Goal: Task Accomplishment & Management: Complete application form

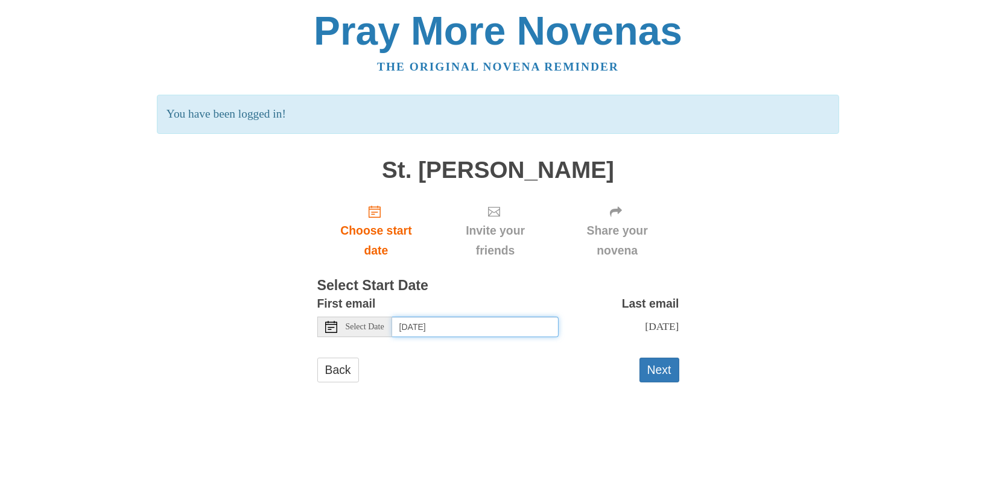
click at [505, 327] on input "[DATE]" at bounding box center [475, 327] width 167 height 21
click at [652, 373] on button "Next" at bounding box center [660, 370] width 40 height 25
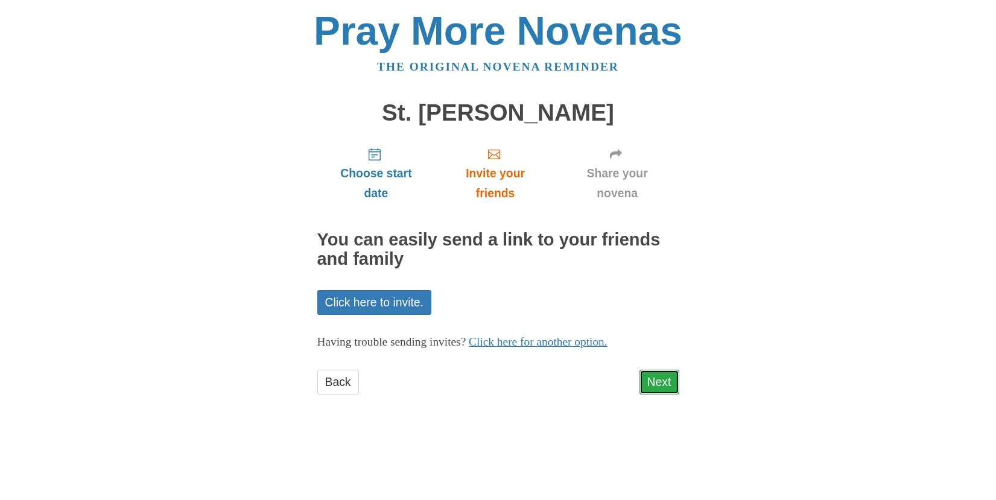
click at [661, 380] on link "Next" at bounding box center [660, 382] width 40 height 25
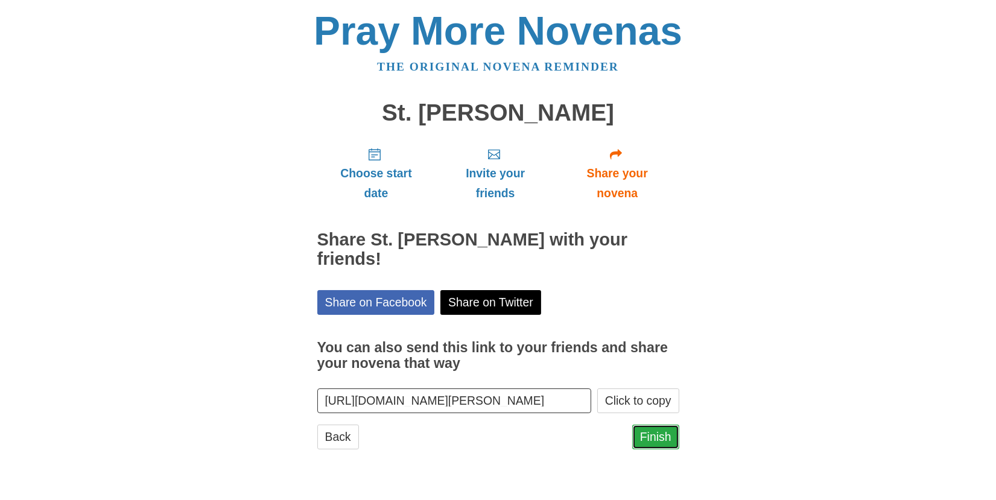
click at [651, 426] on link "Finish" at bounding box center [656, 437] width 47 height 25
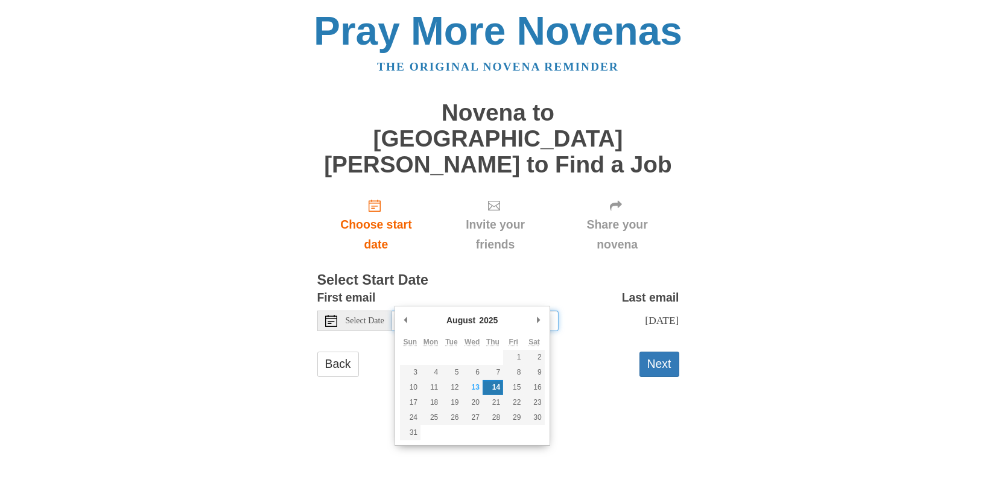
click at [505, 311] on input "[DATE]" at bounding box center [475, 321] width 167 height 21
type input "[DATE]"
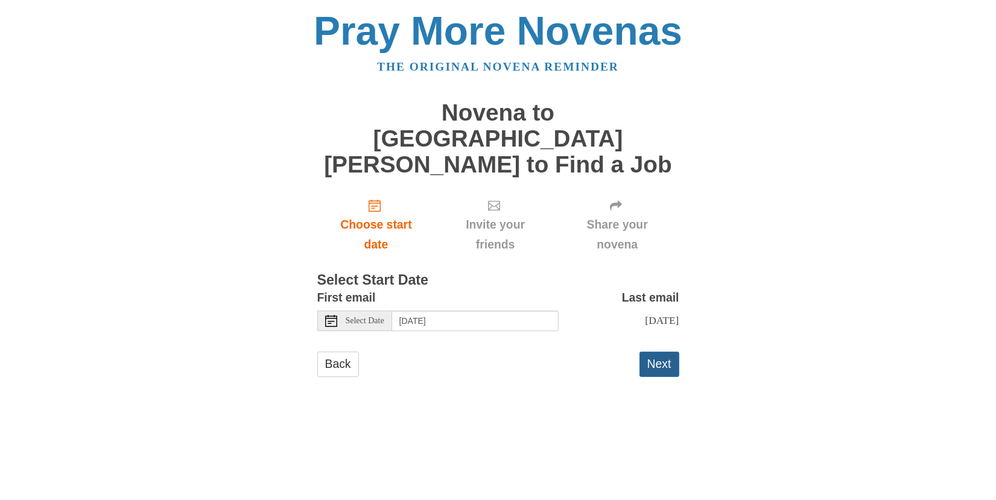
click at [652, 352] on button "Next" at bounding box center [660, 364] width 40 height 25
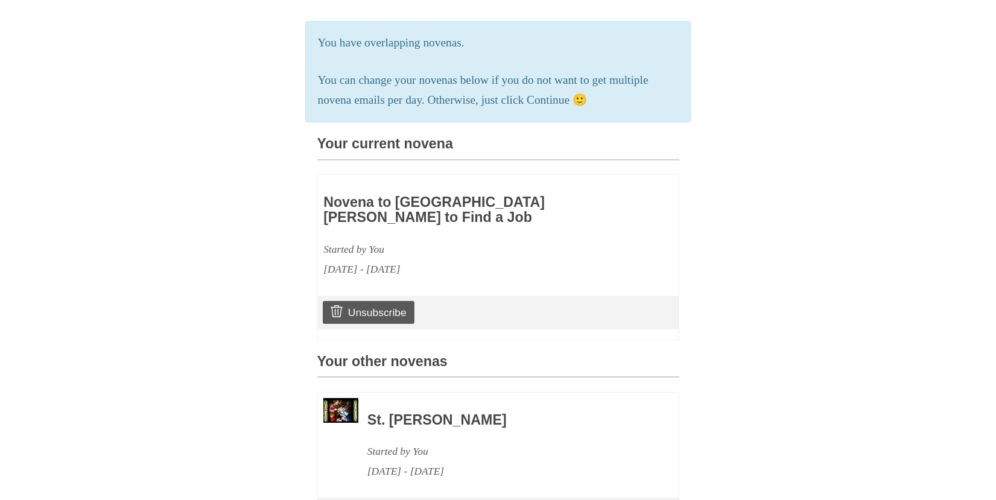
scroll to position [70, 0]
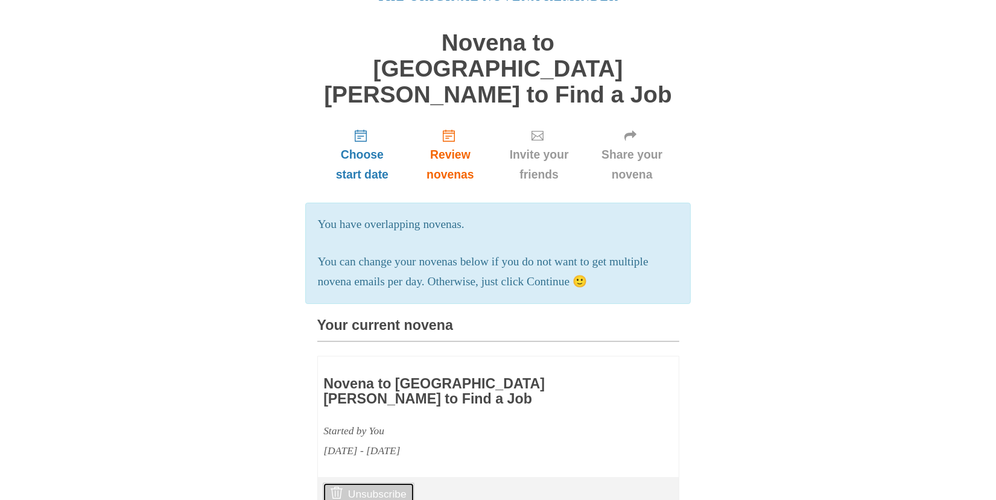
click at [392, 483] on link "Unsubscribe" at bounding box center [368, 494] width 91 height 23
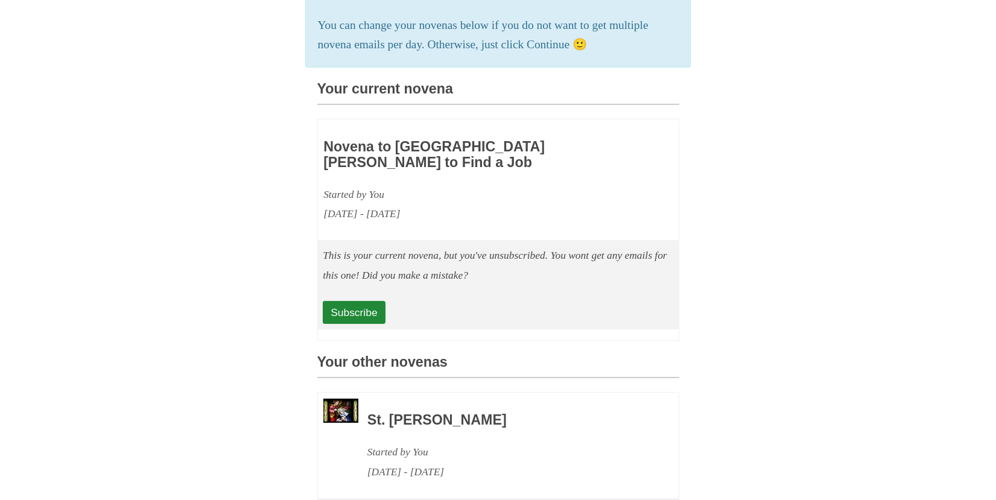
scroll to position [378, 0]
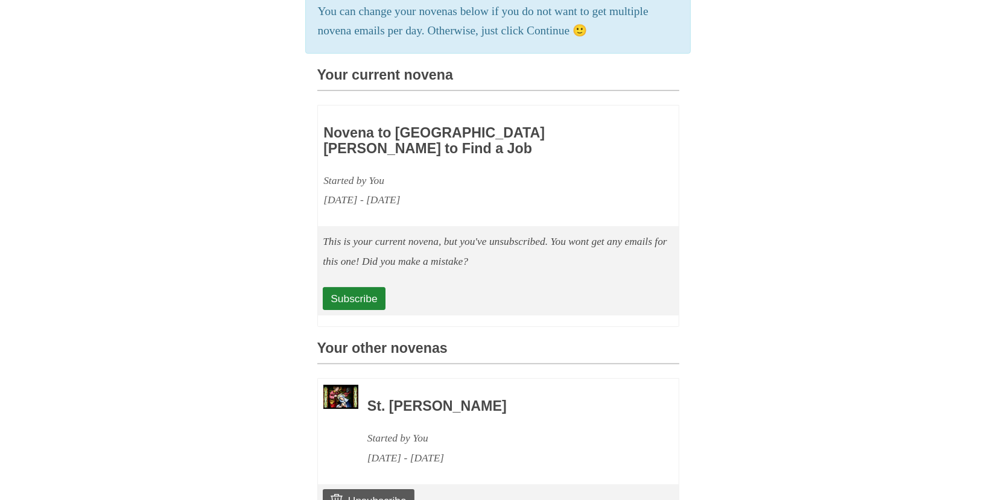
click at [411, 235] on em "This is your current novena, but you've unsubscribed. You wont get any emails f…" at bounding box center [495, 251] width 345 height 32
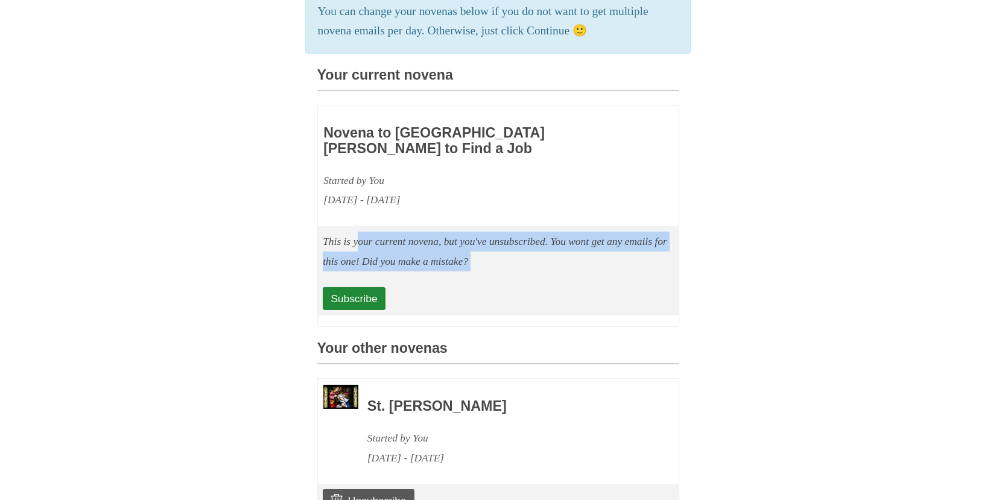
click at [411, 235] on em "This is your current novena, but you've unsubscribed. You wont get any emails f…" at bounding box center [495, 251] width 345 height 32
click at [356, 244] on div "This is your current novena, but you've unsubscribed. You wont get any emails f…" at bounding box center [498, 270] width 361 height 89
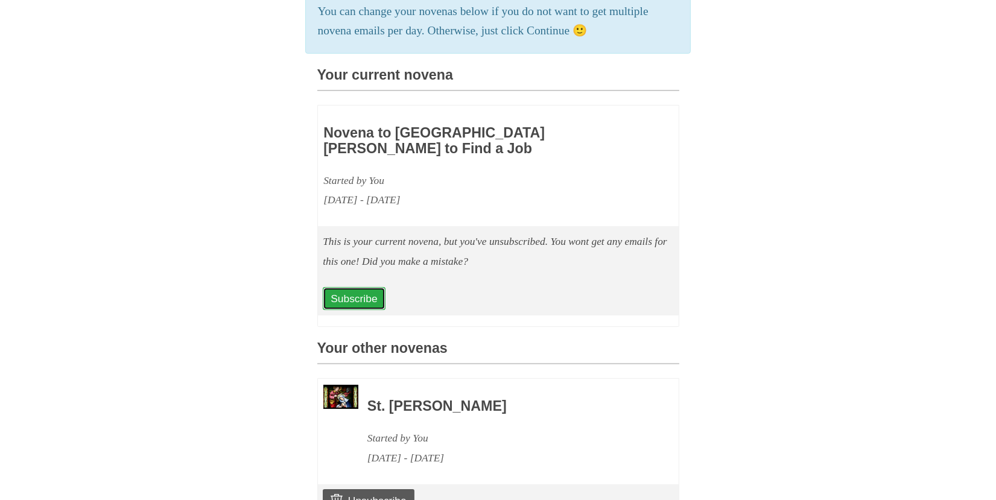
click at [351, 287] on link "Subscribe" at bounding box center [354, 298] width 62 height 23
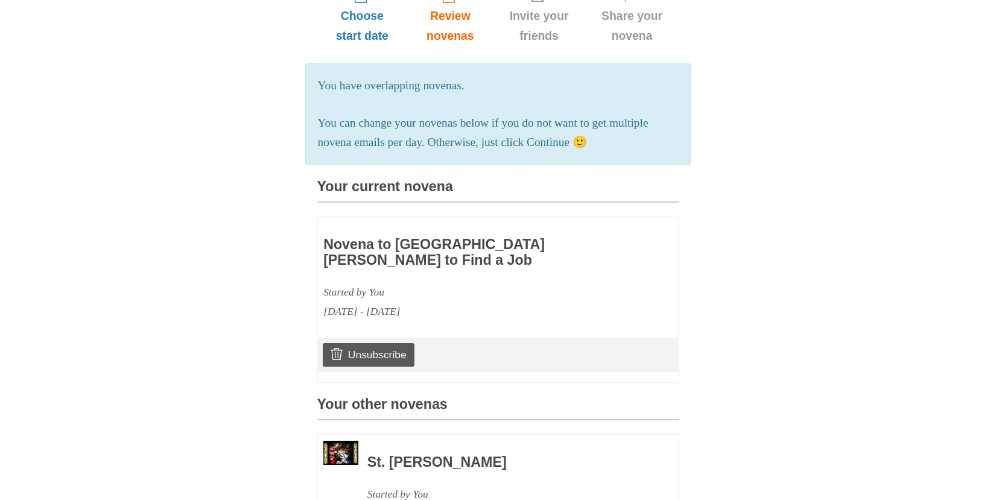
scroll to position [272, 0]
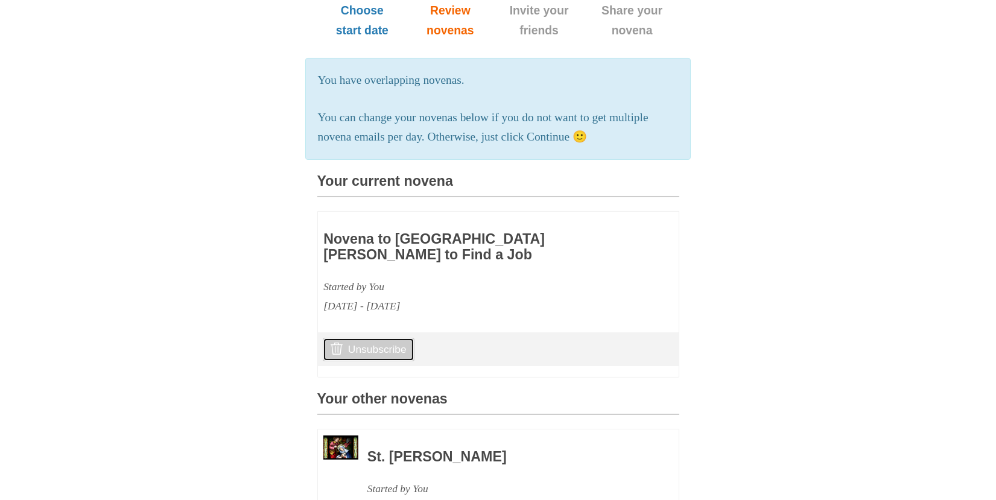
click at [369, 338] on link "Unsubscribe" at bounding box center [368, 349] width 91 height 23
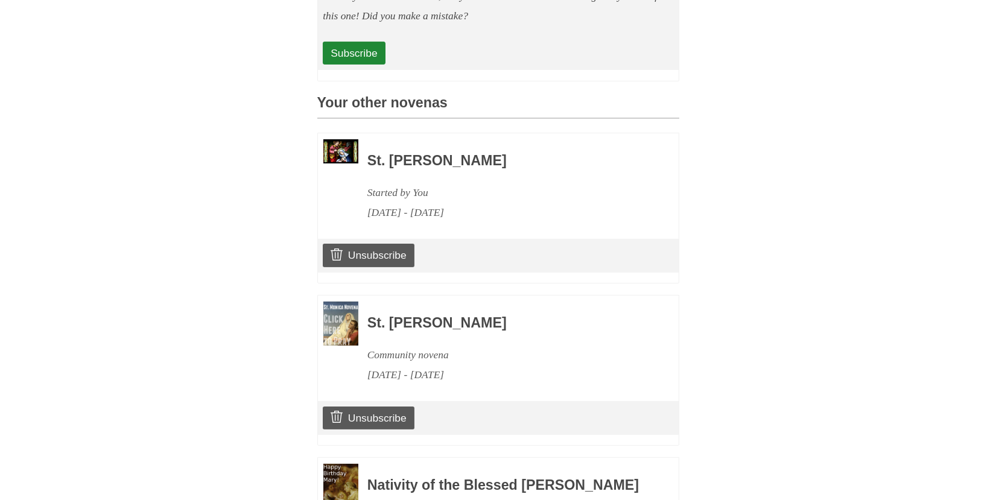
scroll to position [771, 0]
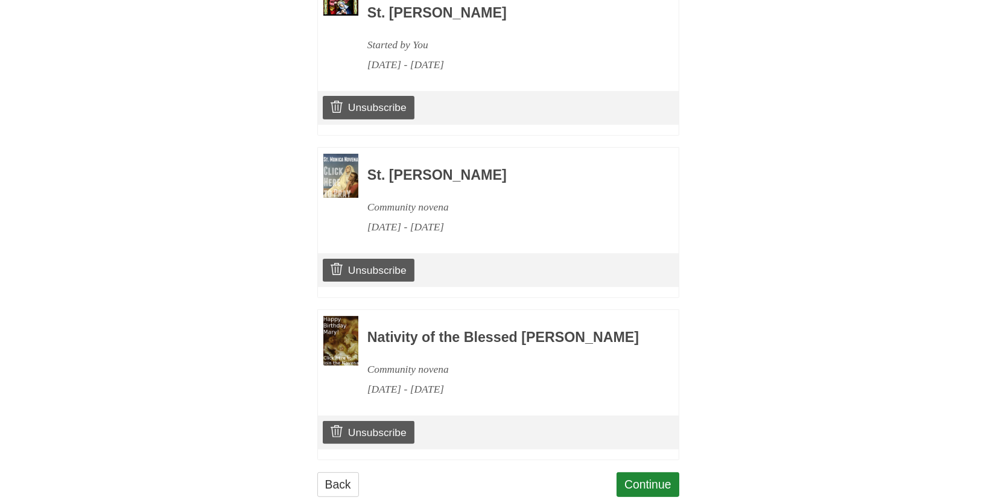
click at [477, 330] on h3 "Nativity of the Blessed [PERSON_NAME]" at bounding box center [507, 338] width 279 height 16
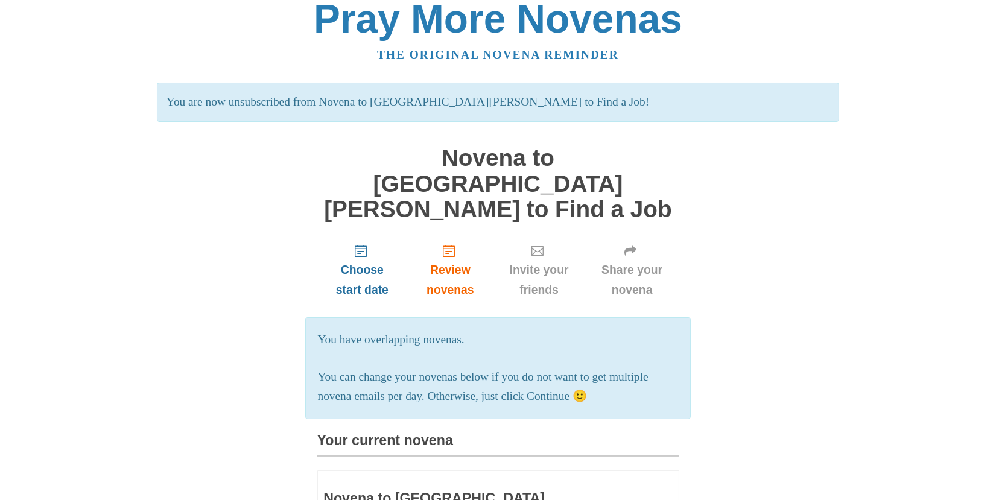
scroll to position [0, 0]
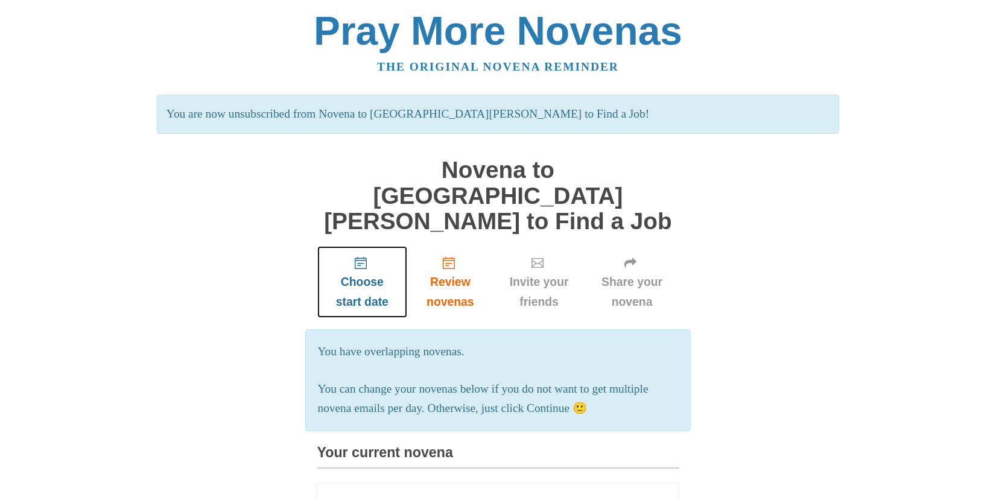
click at [365, 257] on use "Choose start date" at bounding box center [361, 263] width 12 height 12
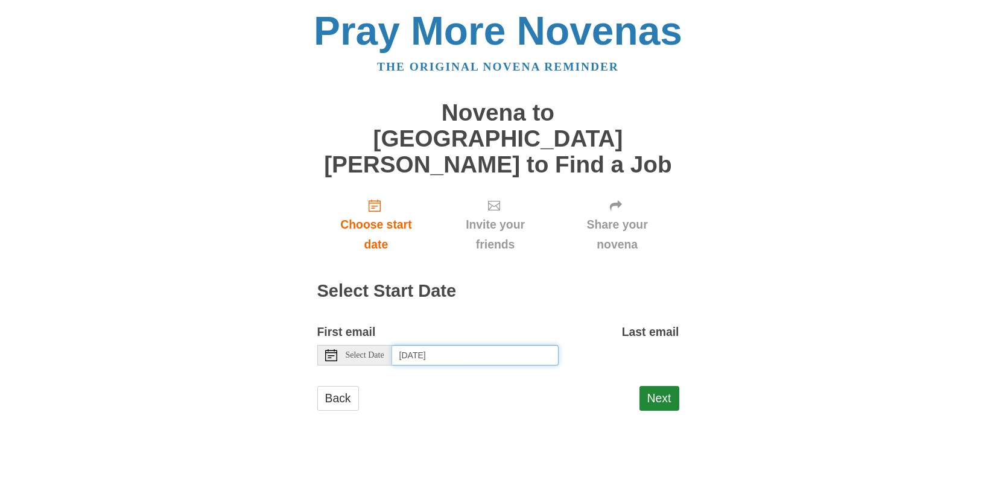
click at [445, 345] on input "Saturday, August 23rd, 2025" at bounding box center [475, 355] width 167 height 21
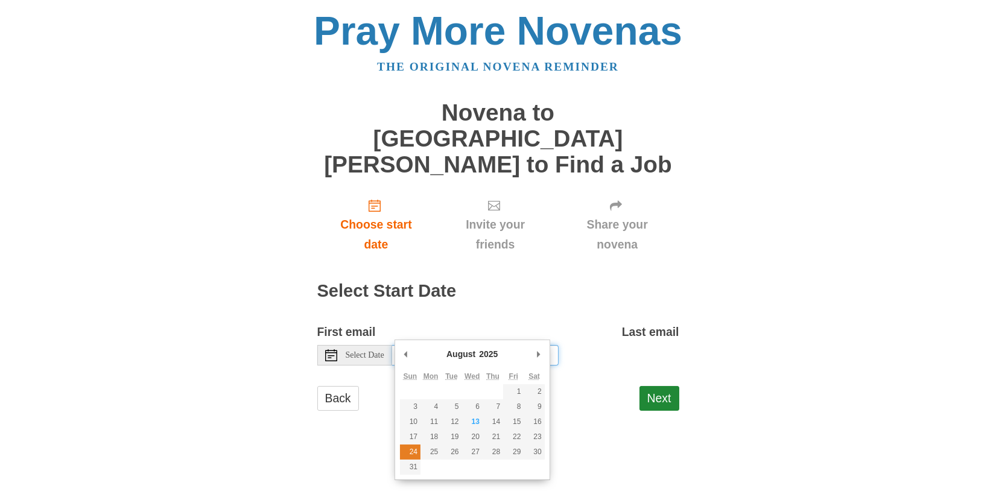
type input "Sunday, August 24th"
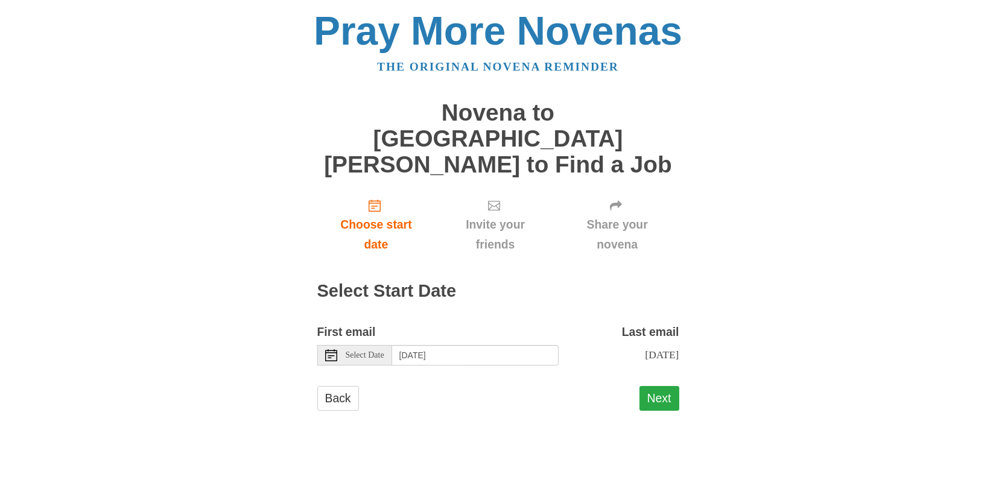
click at [643, 386] on button "Next" at bounding box center [660, 398] width 40 height 25
